Goal: Transaction & Acquisition: Purchase product/service

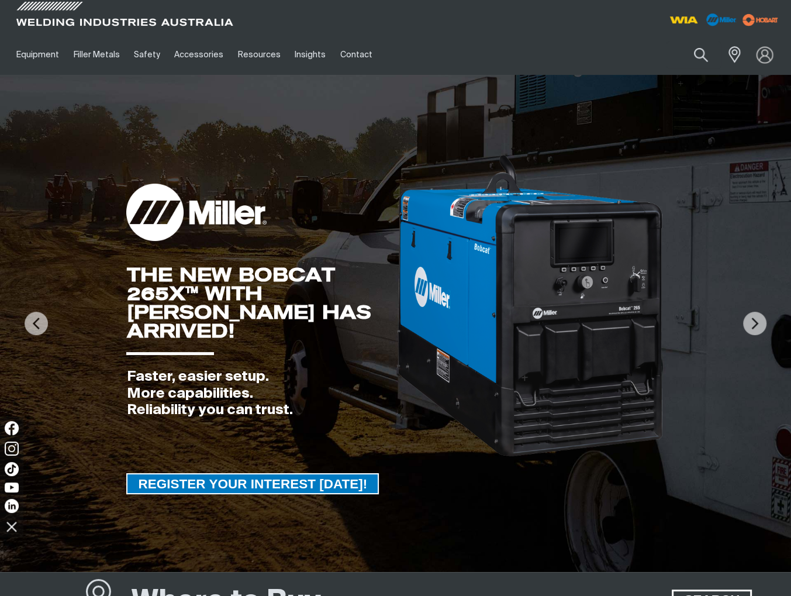
click at [771, 52] on img at bounding box center [764, 54] width 17 height 17
click at [741, 74] on link "Partner Login" at bounding box center [716, 77] width 129 height 22
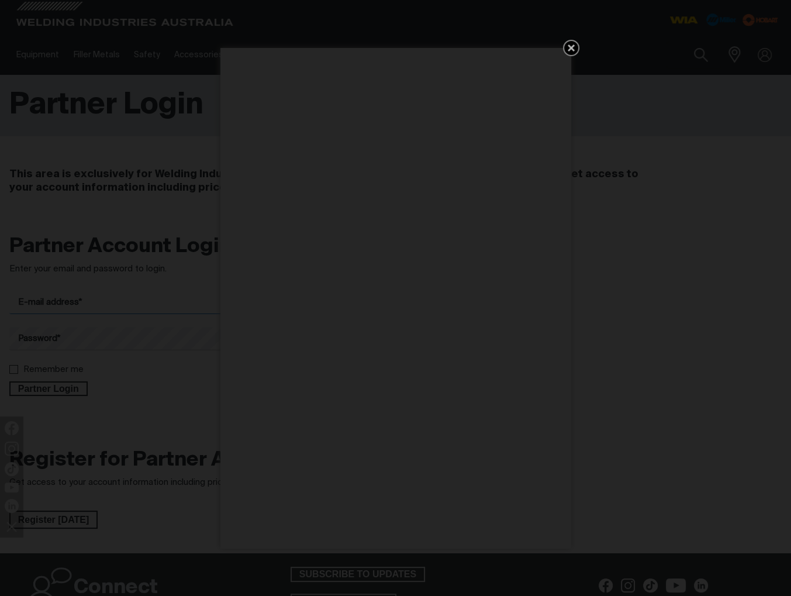
type input "[PERSON_NAME][EMAIL_ADDRESS][DOMAIN_NAME]"
drag, startPoint x: 572, startPoint y: 45, endPoint x: 561, endPoint y: 49, distance: 11.1
click at [571, 45] on icon "Get 5 WIA Welding Guides Free!" at bounding box center [571, 48] width 14 height 14
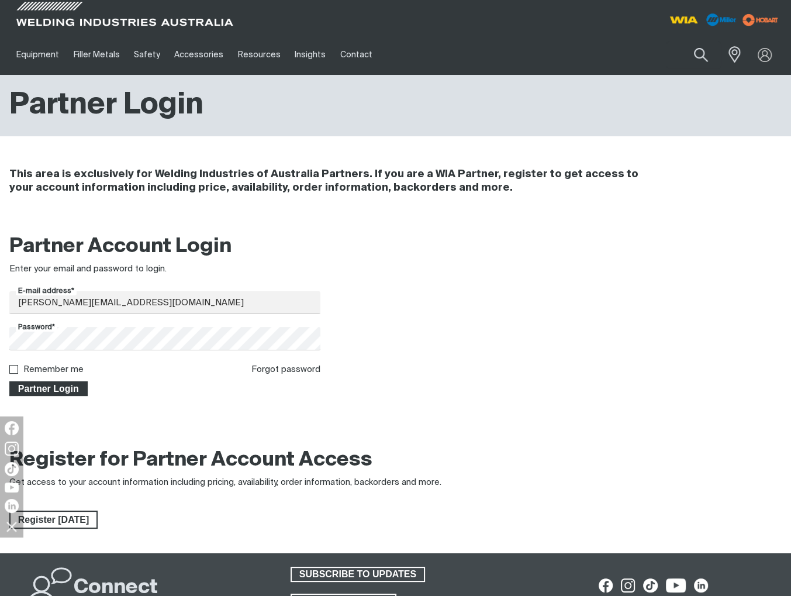
click at [61, 390] on span "Partner Login" at bounding box center [49, 388] width 76 height 15
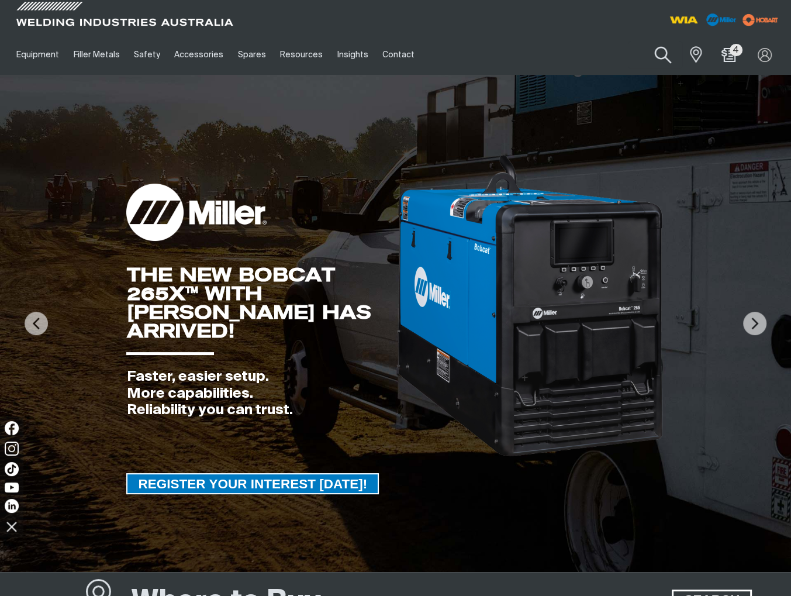
click at [659, 60] on button "Search products" at bounding box center [662, 55] width 47 height 33
click at [570, 53] on input "Search" at bounding box center [591, 54] width 180 height 26
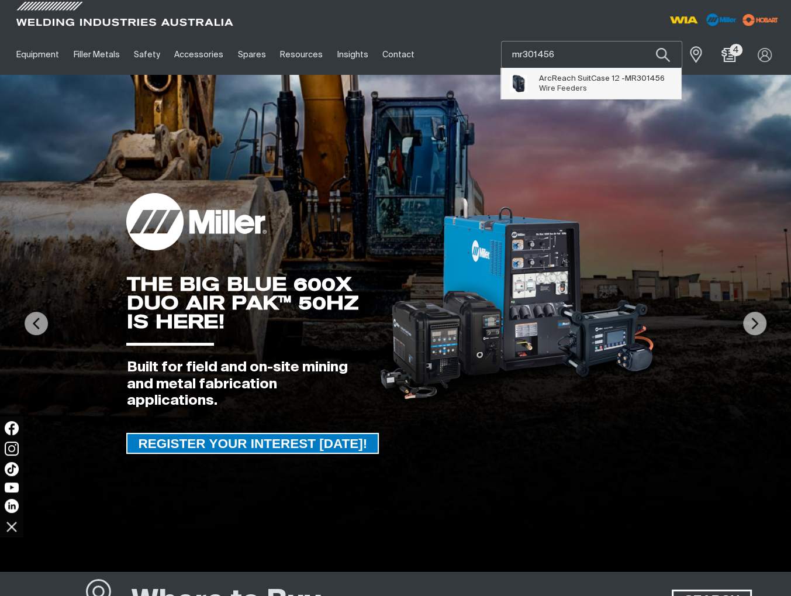
type input "mr301456"
click at [635, 85] on span "ArcReach SuitCase 12 - MR301456 Wire Feeders" at bounding box center [602, 83] width 126 height 23
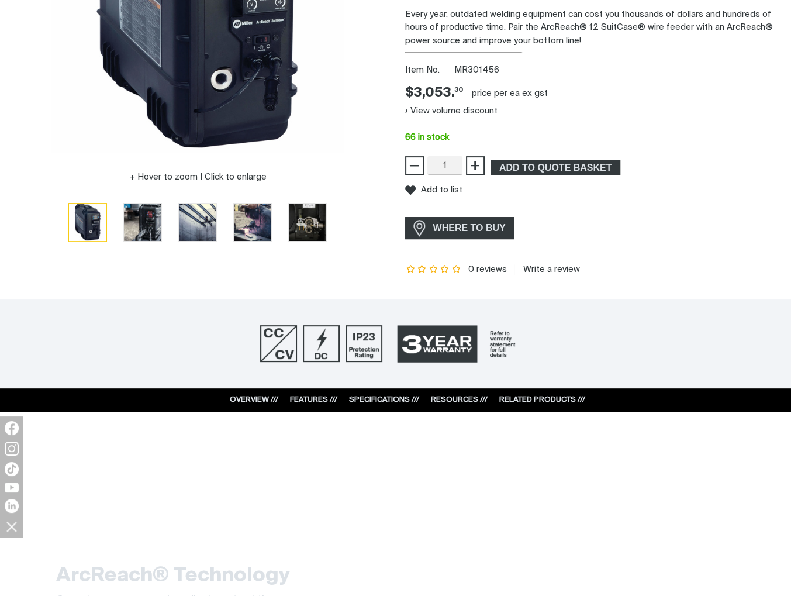
scroll to position [292, 0]
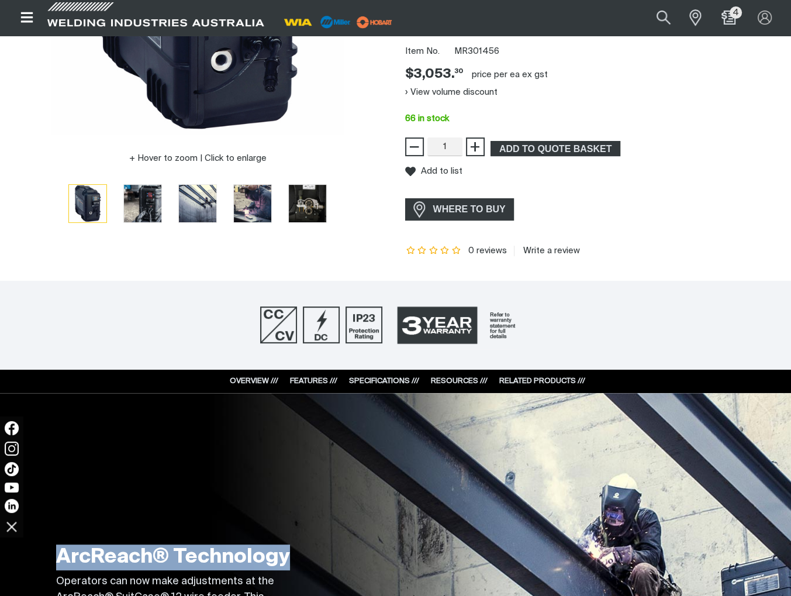
drag, startPoint x: 406, startPoint y: 473, endPoint x: 584, endPoint y: 472, distance: 178.3
